Goal: Find specific page/section: Find specific page/section

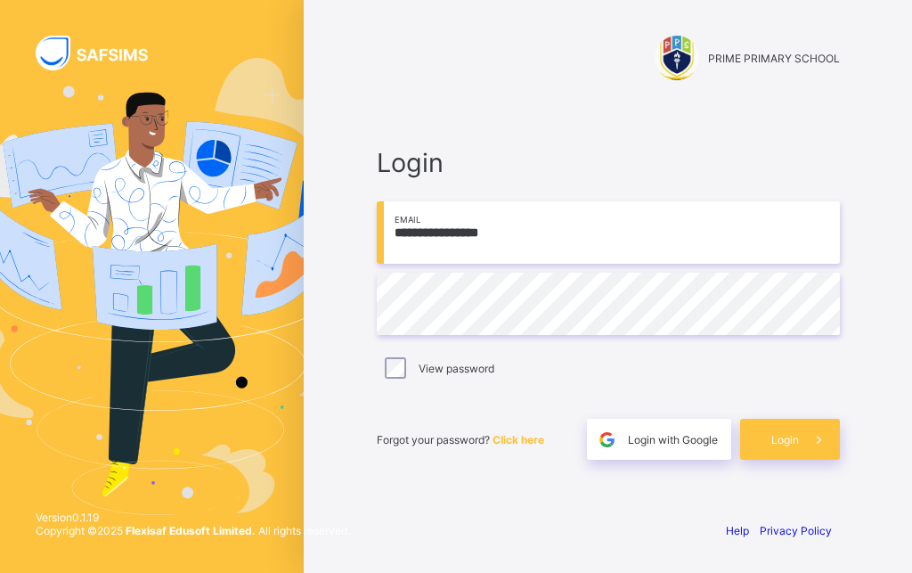
type input "**********"
click at [799, 445] on span at bounding box center [819, 438] width 41 height 41
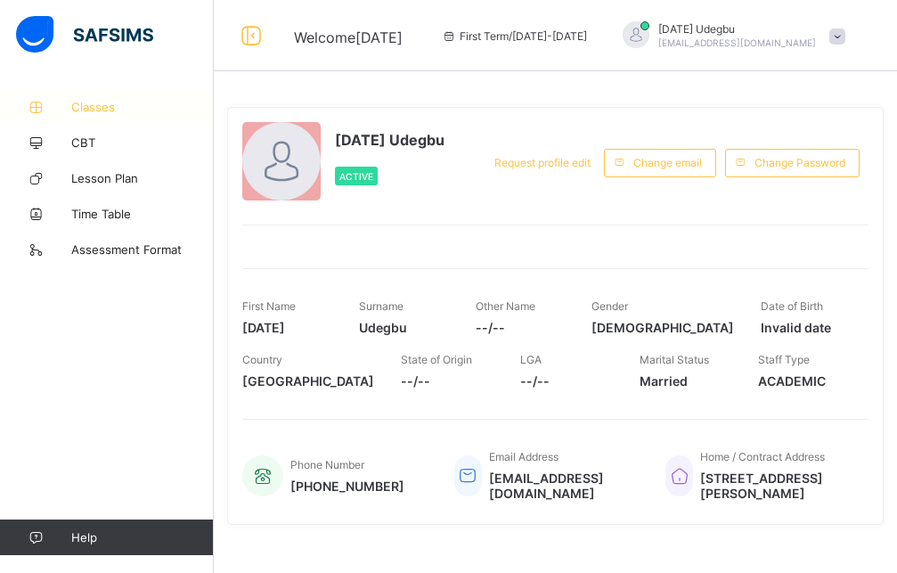
click at [82, 106] on span "Classes" at bounding box center [142, 107] width 142 height 14
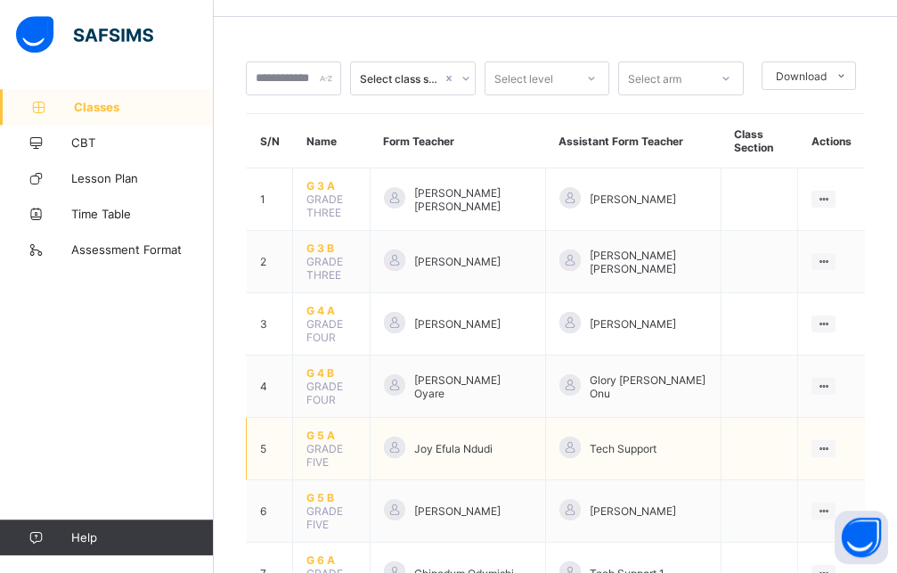
scroll to position [91, 0]
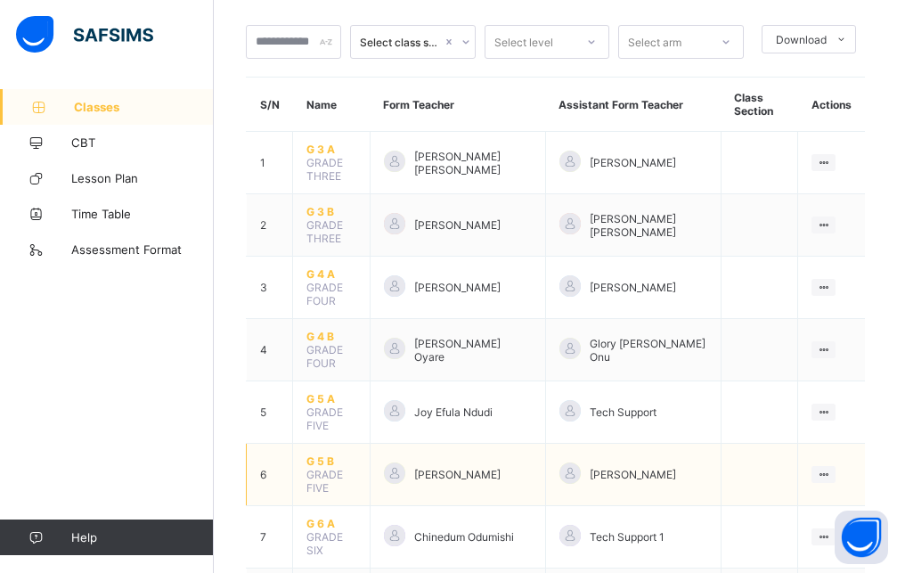
click at [316, 454] on span "G 5 B" at bounding box center [331, 460] width 50 height 13
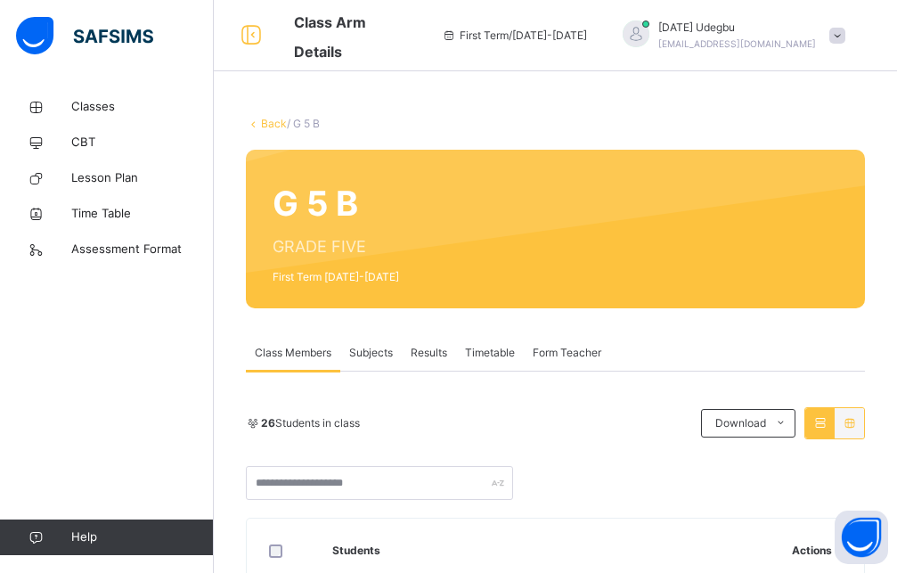
click at [386, 347] on span "Subjects" at bounding box center [371, 353] width 44 height 16
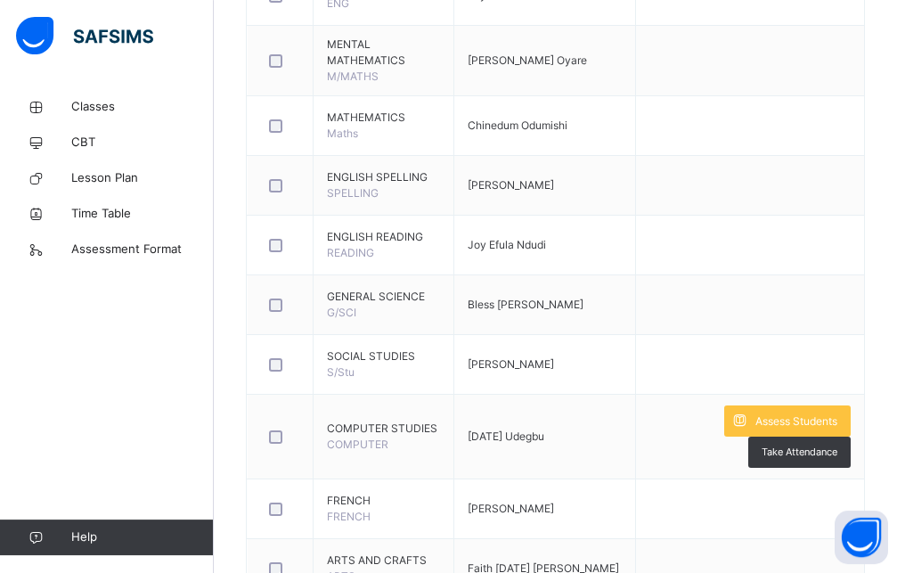
scroll to position [545, 0]
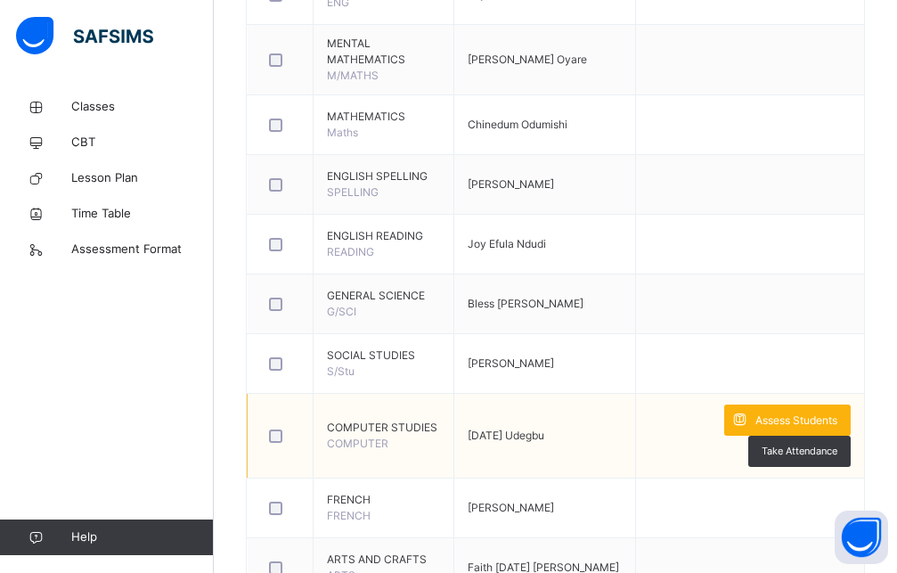
click at [755, 413] on span at bounding box center [739, 419] width 31 height 31
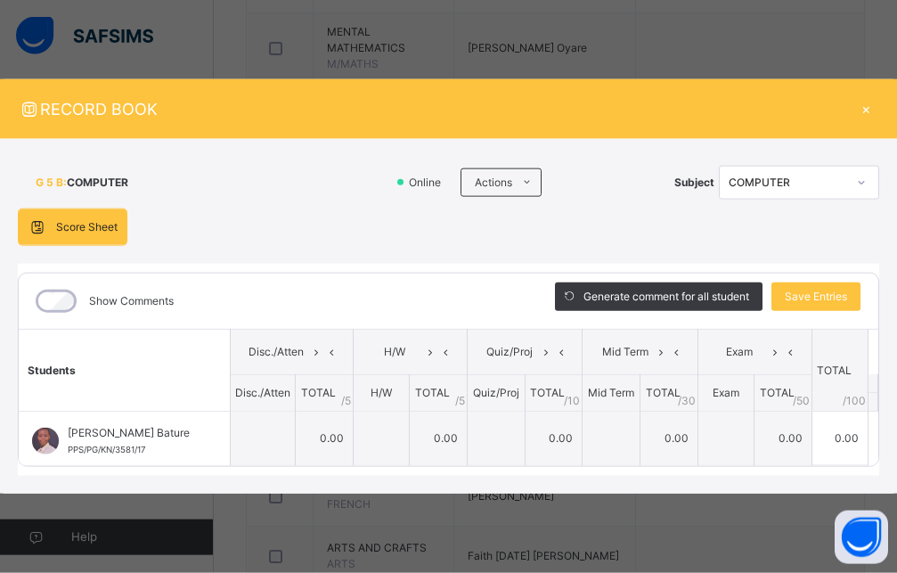
scroll to position [521, 0]
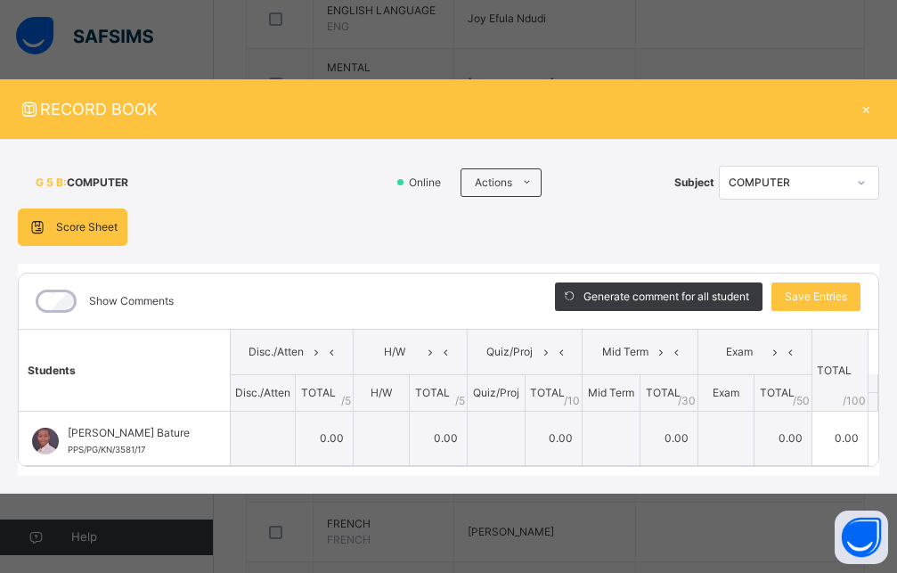
click at [863, 104] on div "×" at bounding box center [865, 109] width 27 height 24
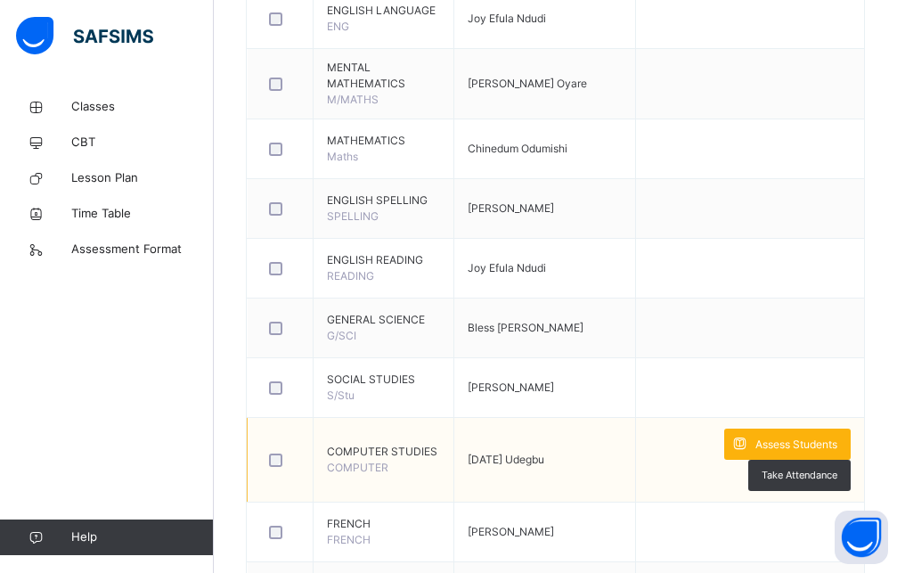
click at [784, 433] on div "Assess Students" at bounding box center [787, 443] width 126 height 31
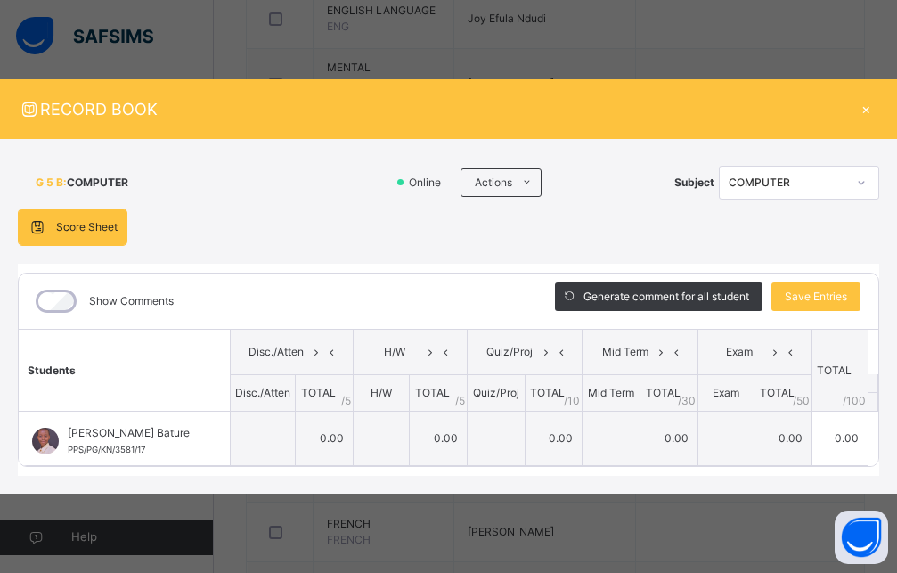
click at [878, 230] on div "Score Sheet Score Sheet Show Comments Generate comment for all student Save Ent…" at bounding box center [448, 342] width 861 height 268
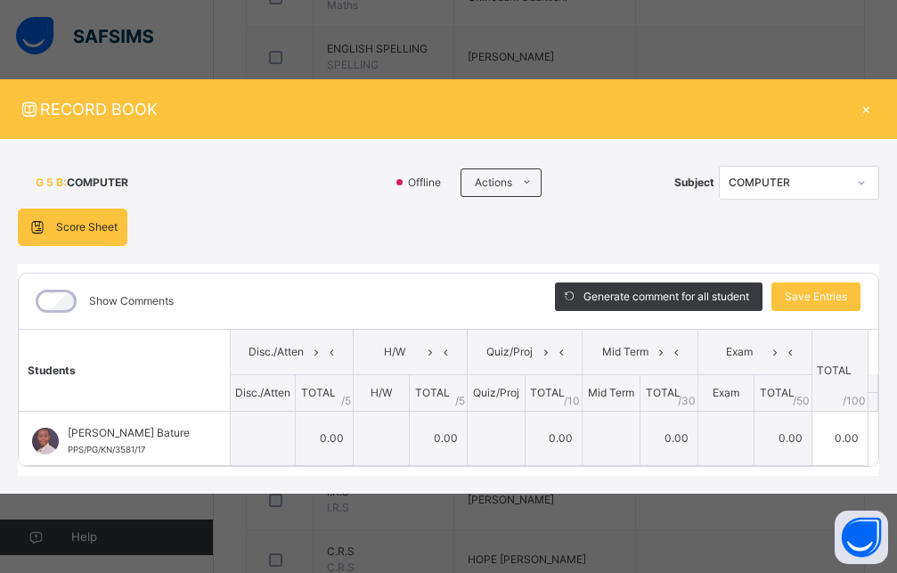
scroll to position [718, 0]
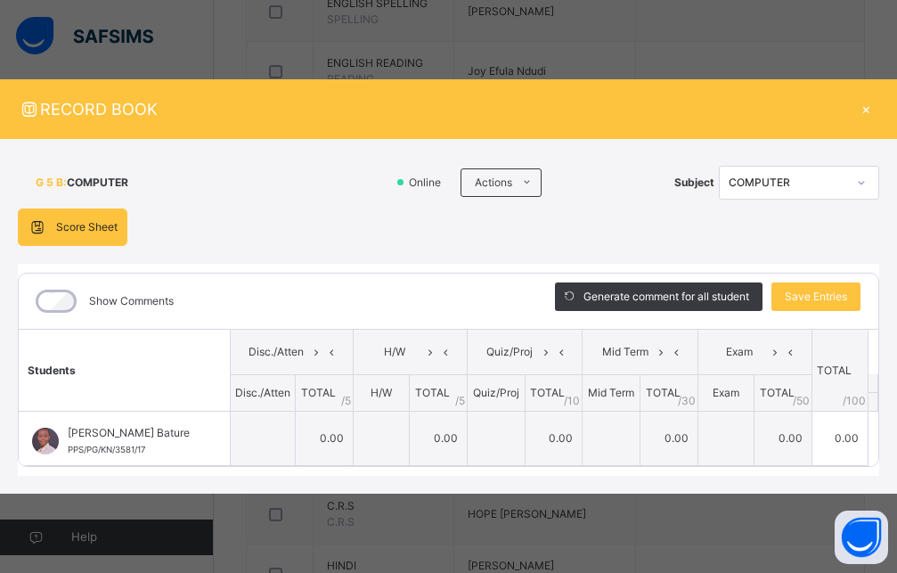
click at [72, 223] on span "Score Sheet" at bounding box center [86, 227] width 61 height 16
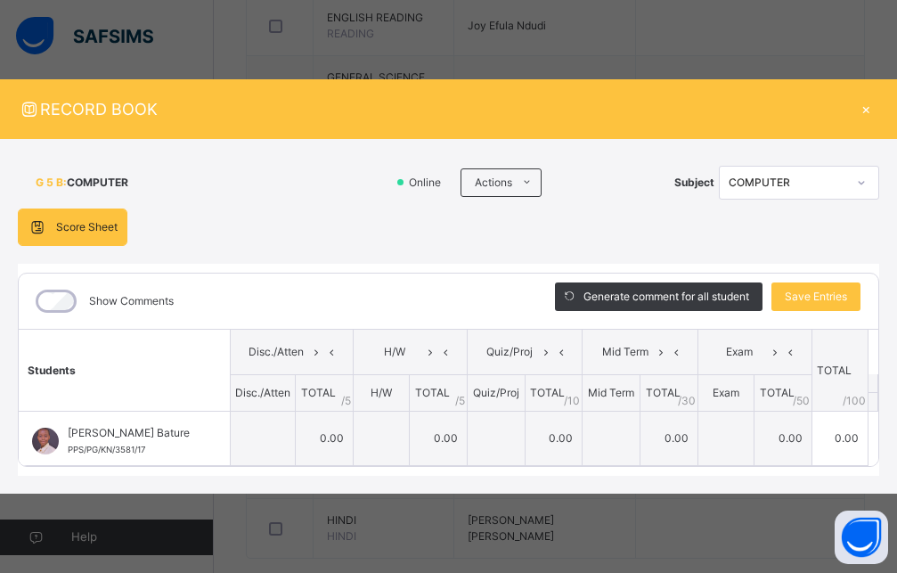
scroll to position [793, 0]
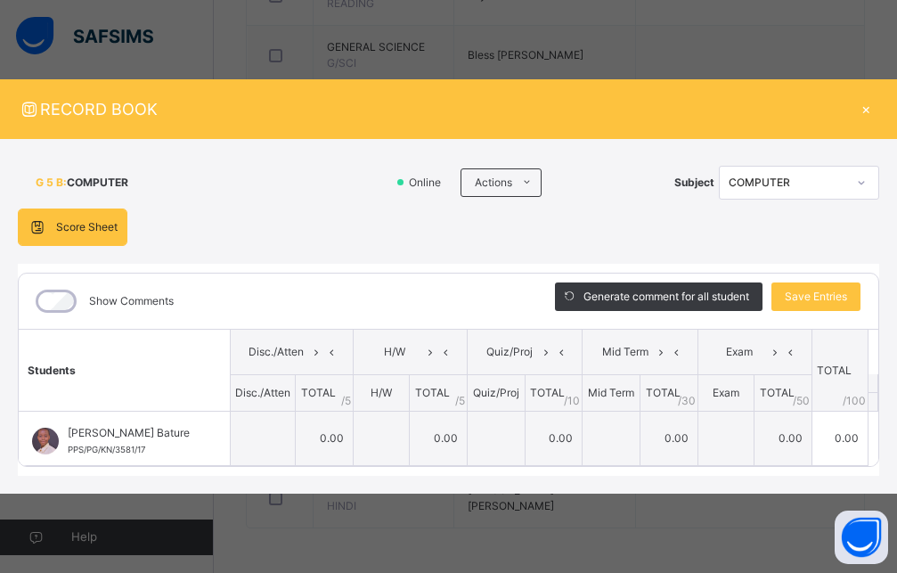
click at [867, 101] on div "×" at bounding box center [865, 109] width 27 height 24
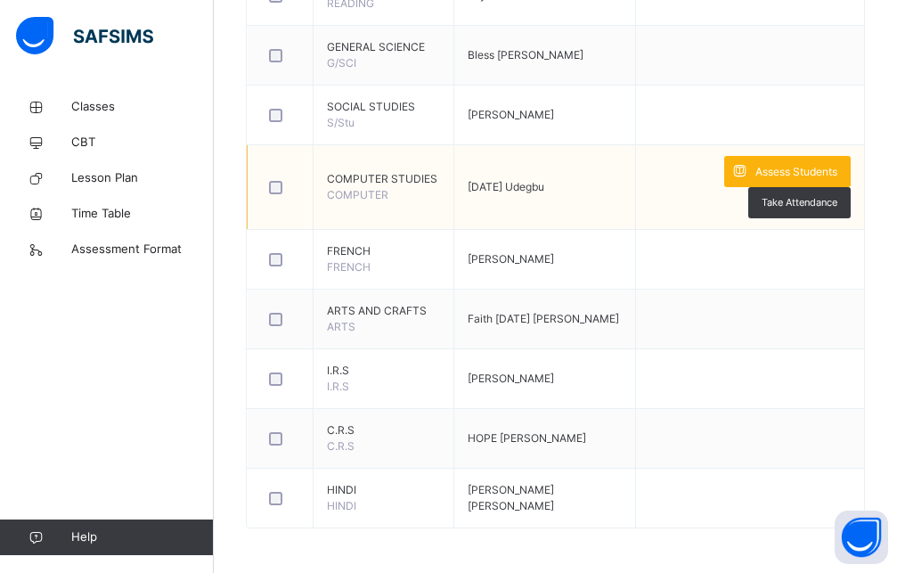
click at [749, 166] on icon at bounding box center [739, 171] width 19 height 20
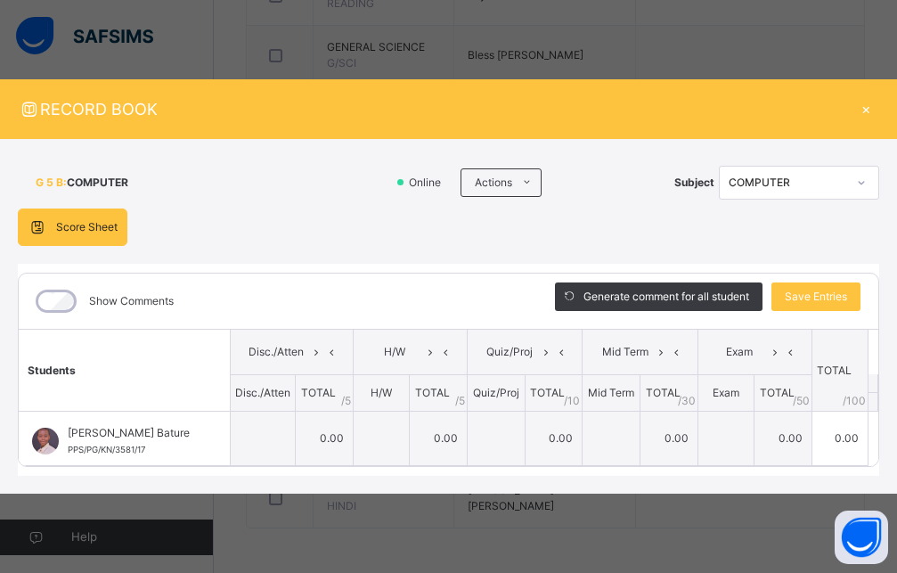
click at [860, 100] on div "×" at bounding box center [865, 109] width 27 height 24
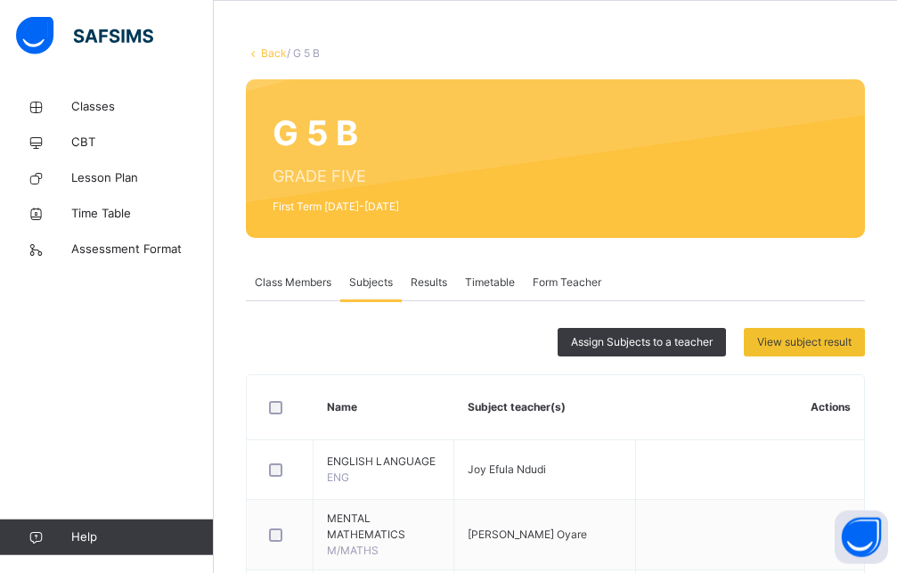
scroll to position [67, 0]
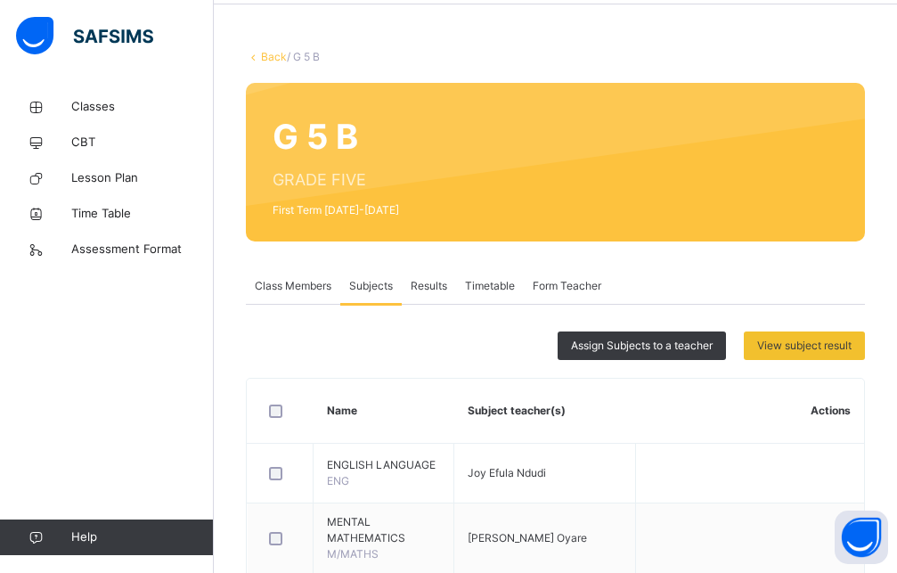
click at [433, 282] on span "Results" at bounding box center [428, 286] width 37 height 16
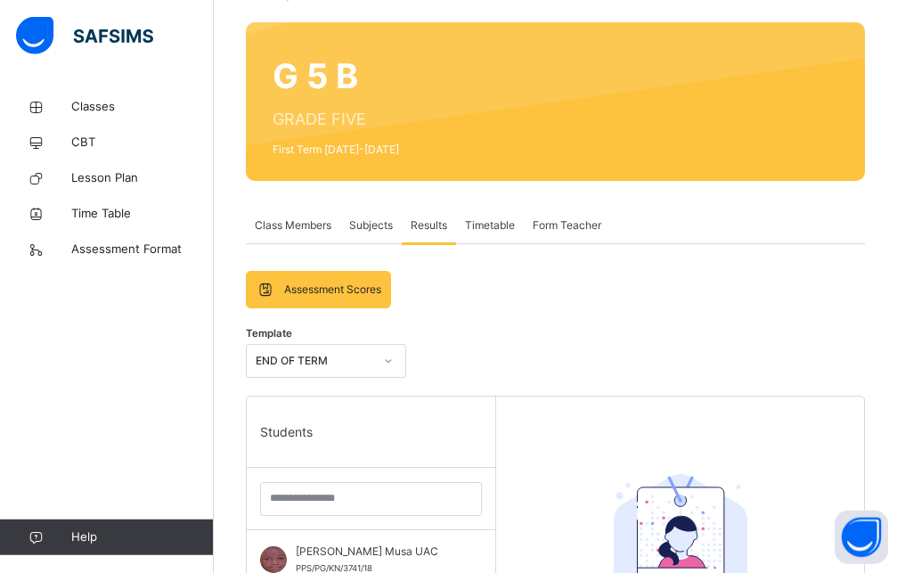
scroll to position [158, 0]
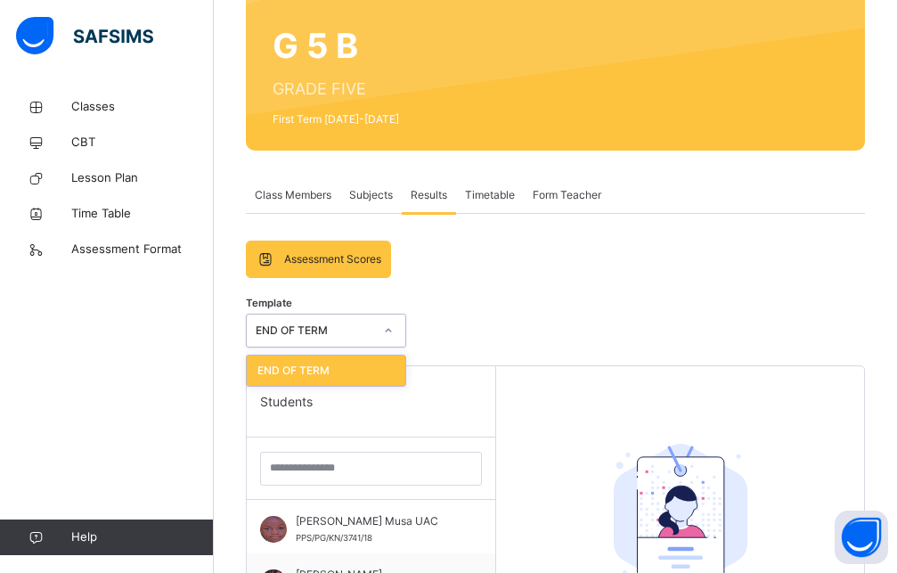
click at [389, 332] on icon at bounding box center [388, 330] width 11 height 18
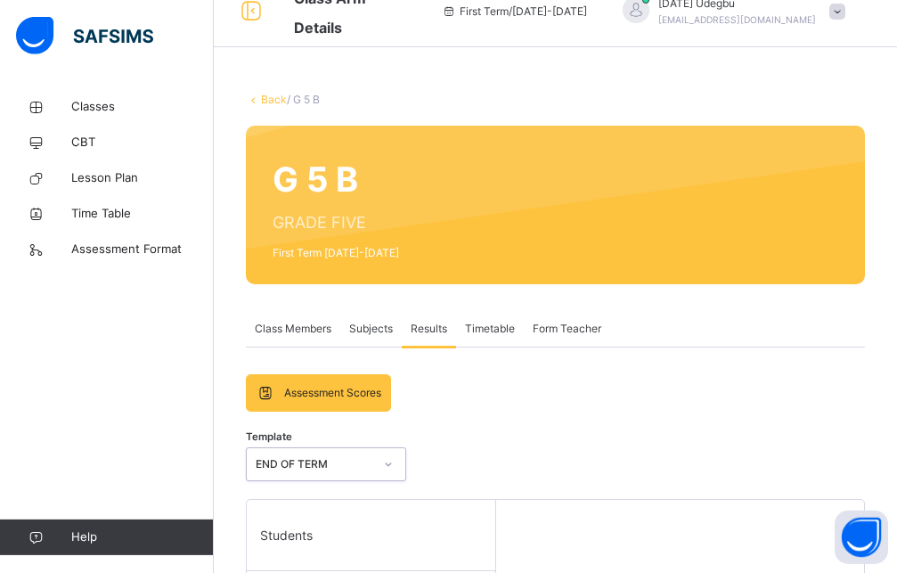
scroll to position [0, 0]
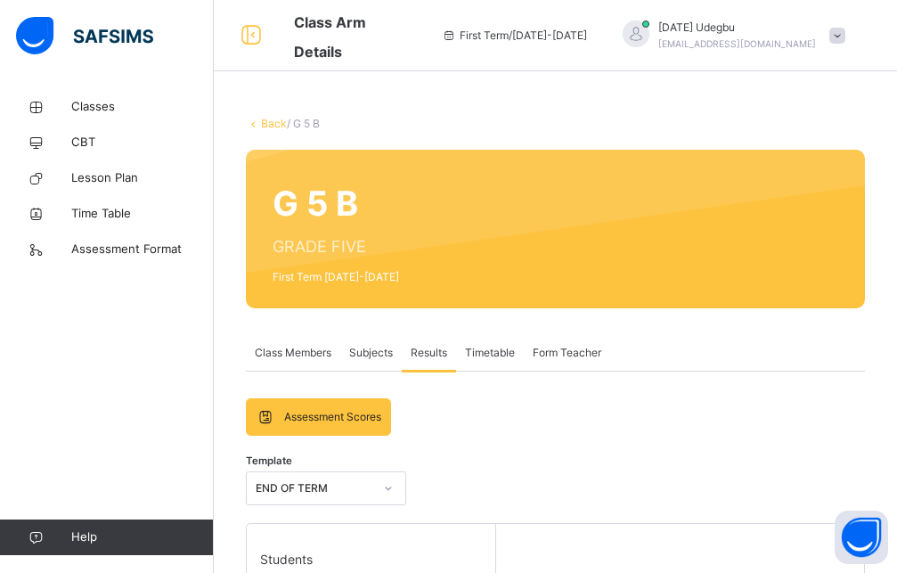
click at [388, 353] on span "Subjects" at bounding box center [371, 353] width 44 height 16
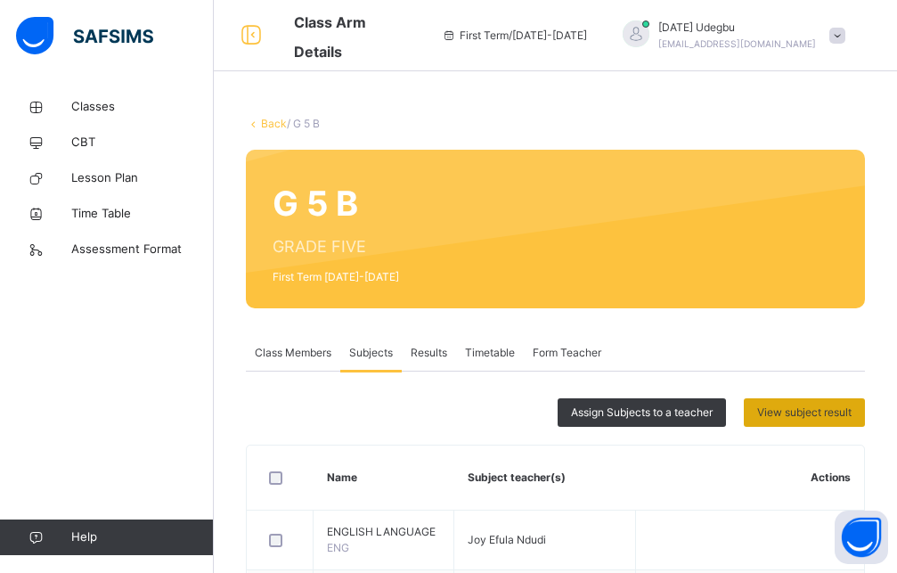
click at [783, 402] on div "View subject result" at bounding box center [803, 412] width 121 height 28
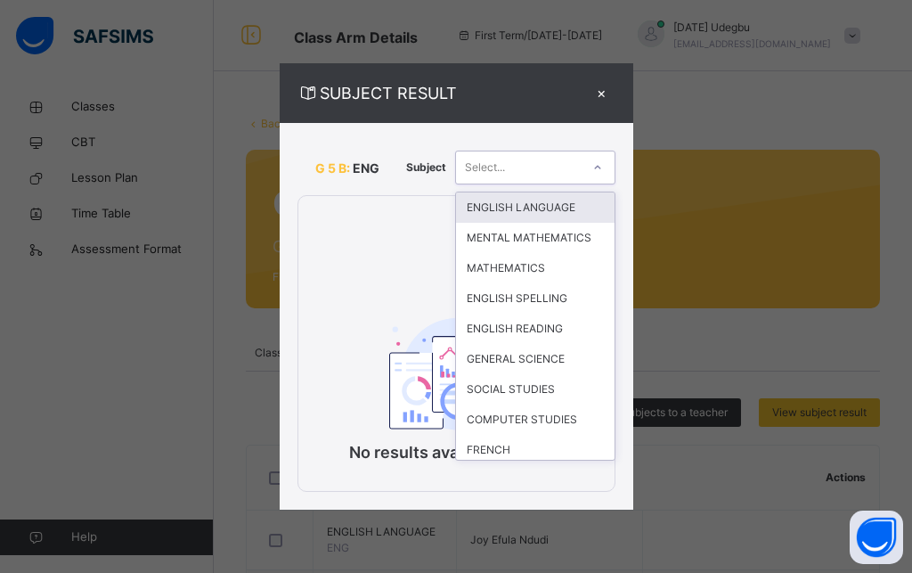
click at [597, 168] on icon at bounding box center [597, 167] width 11 height 18
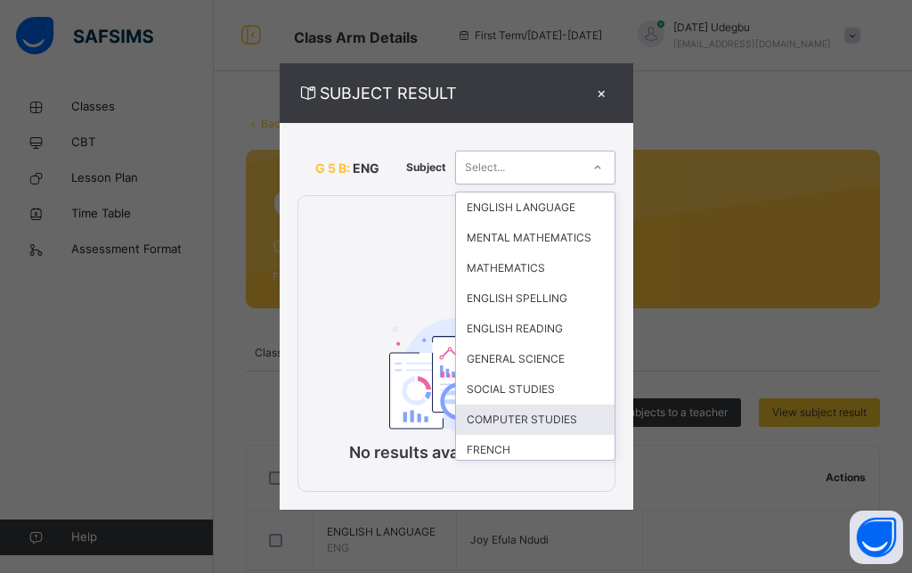
click at [561, 433] on div "COMPUTER STUDIES" at bounding box center [535, 419] width 158 height 30
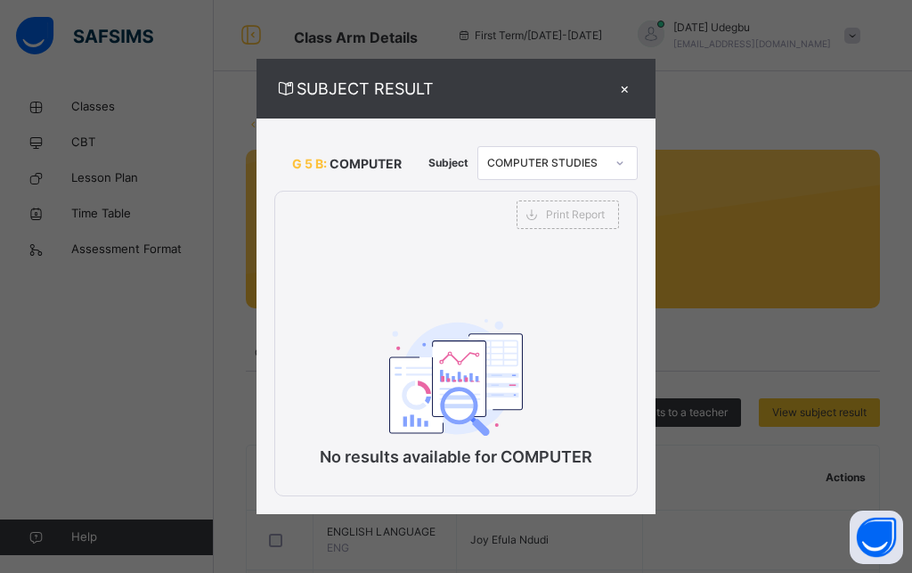
click at [622, 85] on div "×" at bounding box center [624, 89] width 27 height 24
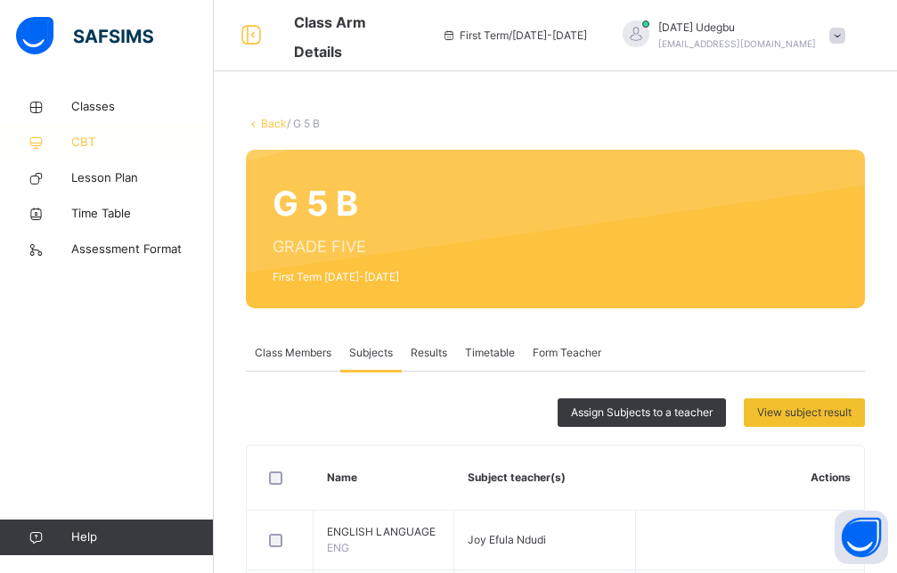
click at [69, 139] on icon at bounding box center [35, 142] width 71 height 13
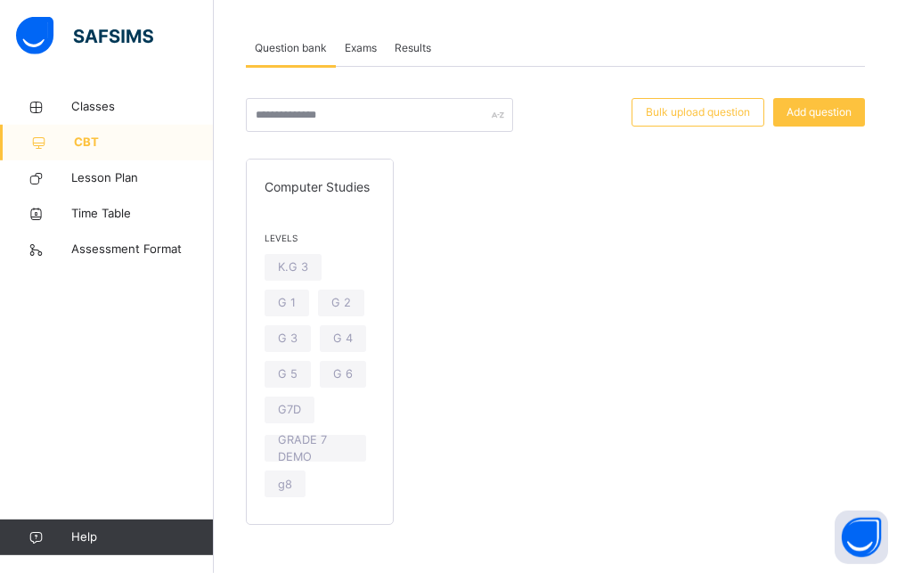
scroll to position [92, 0]
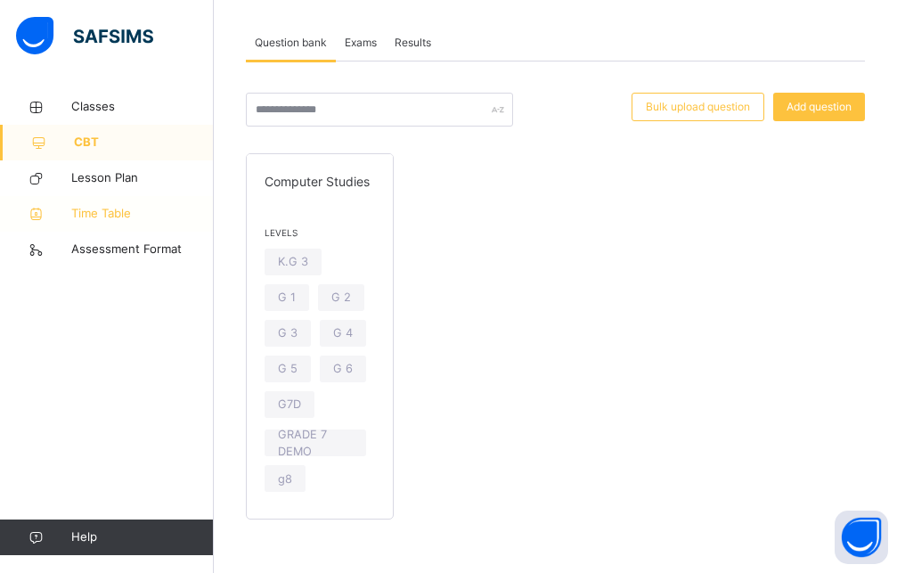
click at [117, 207] on span "Time Table" at bounding box center [142, 214] width 142 height 18
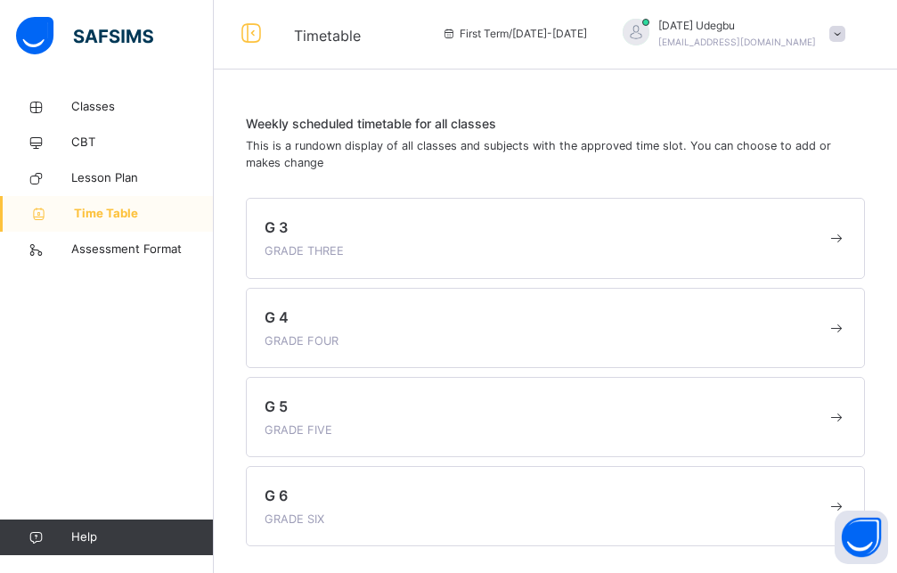
scroll to position [2, 0]
click at [277, 426] on span "GRADE FIVE" at bounding box center [298, 429] width 68 height 13
